Goal: Information Seeking & Learning: Learn about a topic

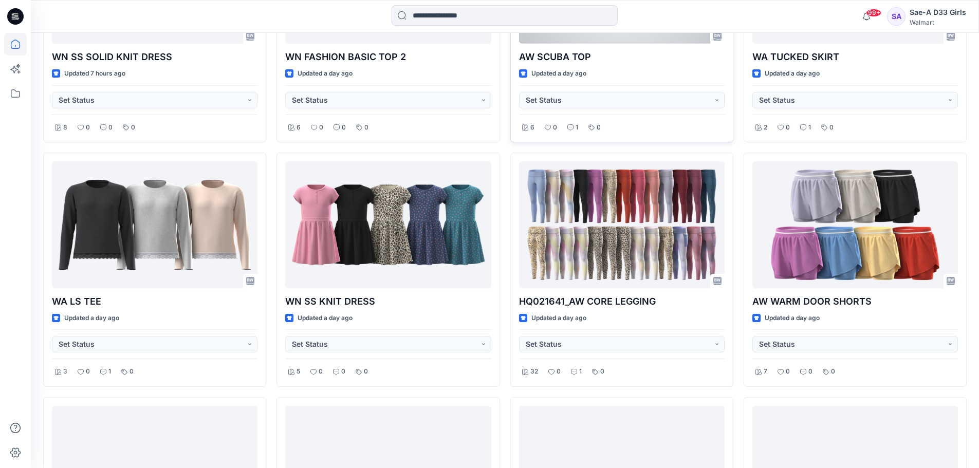
scroll to position [1276, 0]
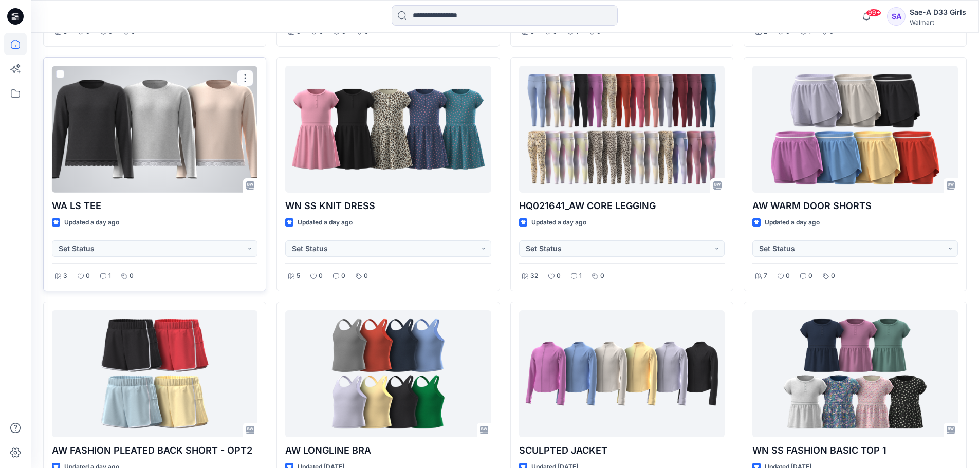
click at [173, 131] on div at bounding box center [155, 129] width 206 height 127
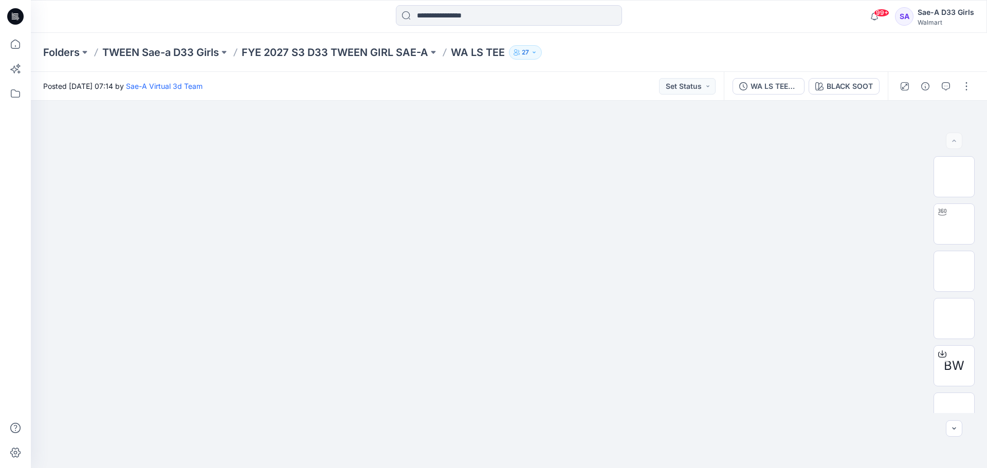
click at [948, 83] on icon "button" at bounding box center [945, 86] width 8 height 8
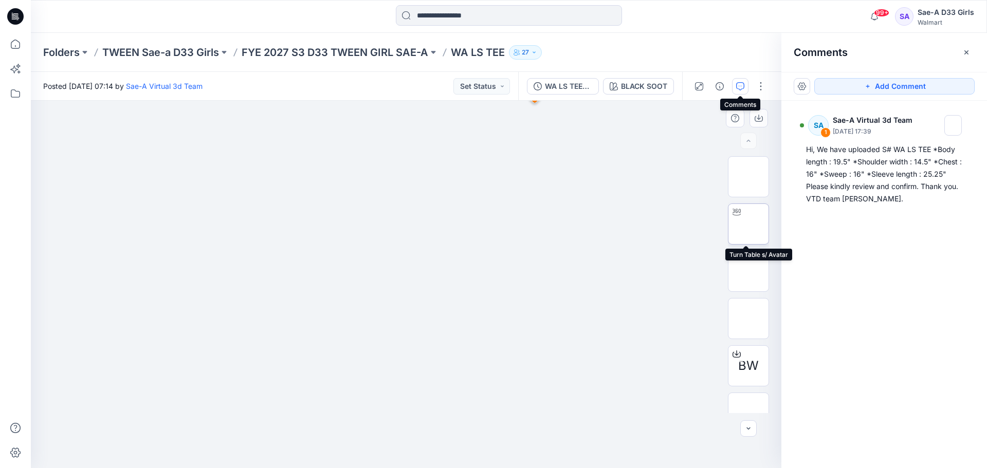
click at [748, 224] on img at bounding box center [748, 224] width 0 height 0
click at [625, 88] on div "BLACK SOOT" at bounding box center [644, 86] width 46 height 11
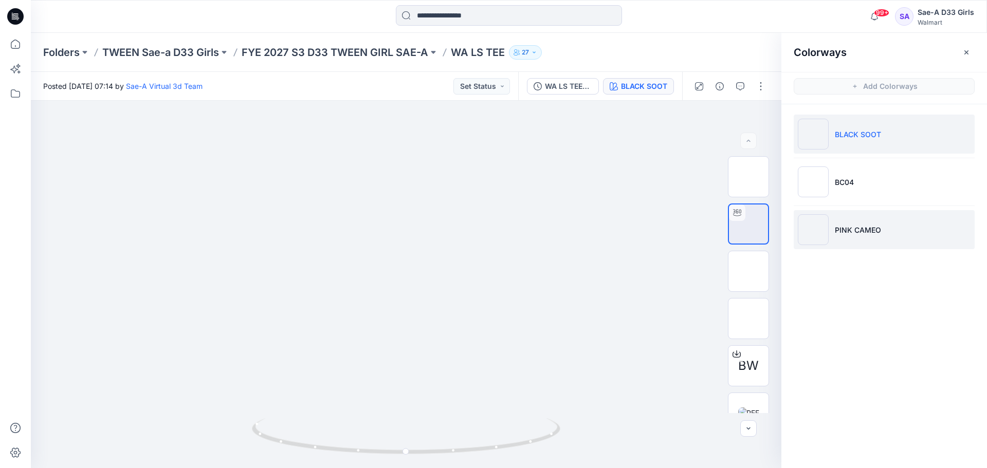
click at [851, 225] on p "PINK CAMEO" at bounding box center [857, 230] width 46 height 11
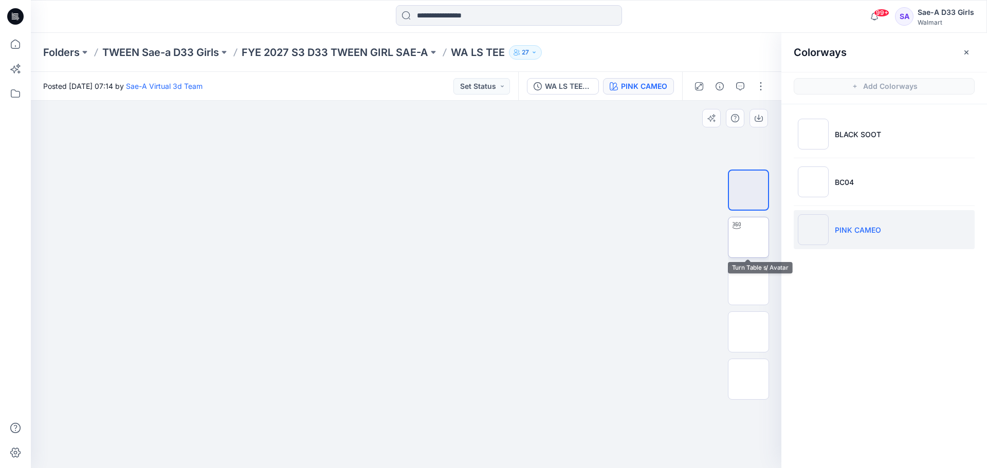
click at [748, 237] on img at bounding box center [748, 237] width 0 height 0
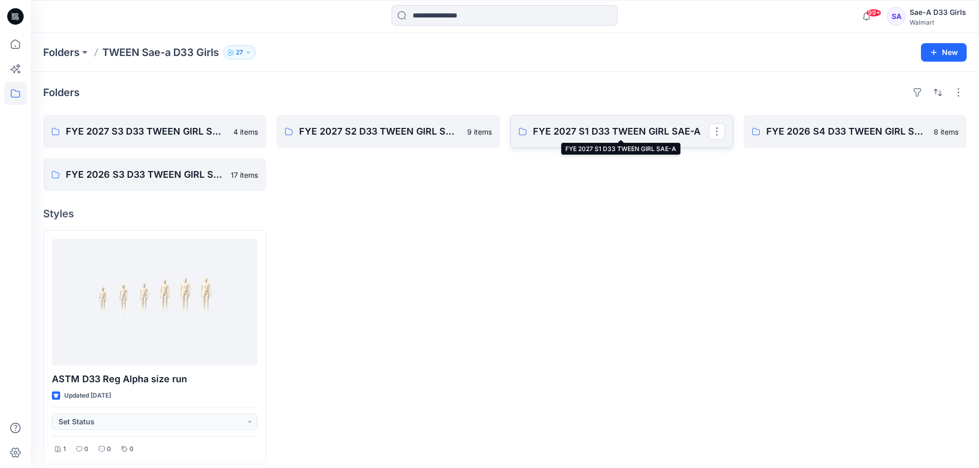
drag, startPoint x: 0, startPoint y: 0, endPoint x: 610, endPoint y: 132, distance: 624.0
click at [610, 132] on p "FYE 2027 S1 D33 TWEEN GIRL SAE-A" at bounding box center [621, 131] width 176 height 14
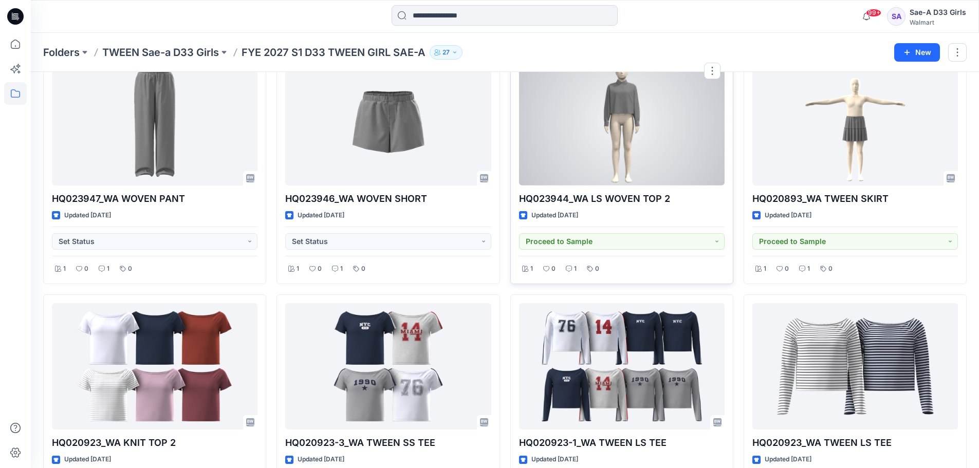
scroll to position [138, 0]
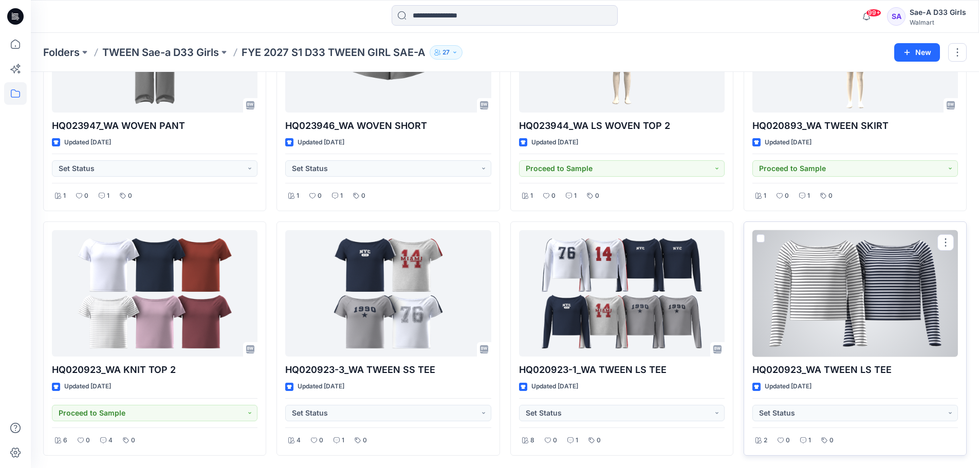
click at [838, 302] on div at bounding box center [855, 293] width 206 height 127
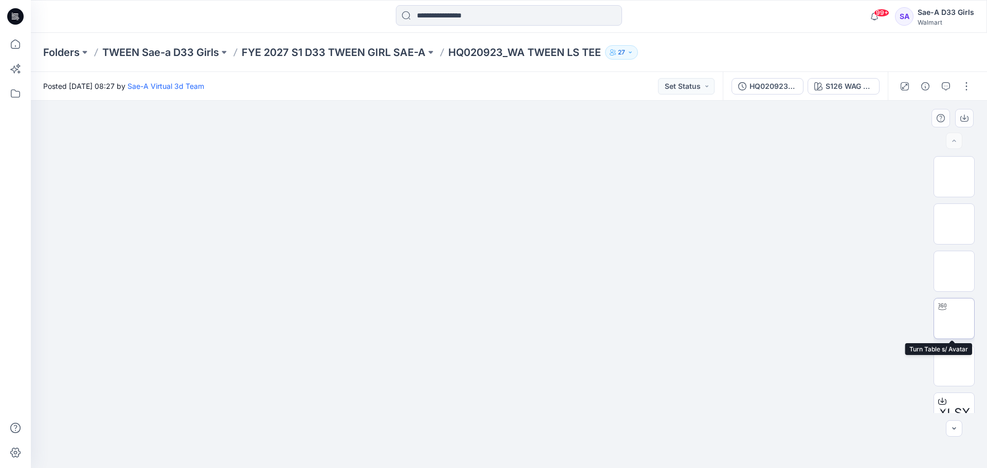
click at [954, 319] on img at bounding box center [954, 319] width 0 height 0
